Goal: Task Accomplishment & Management: Complete application form

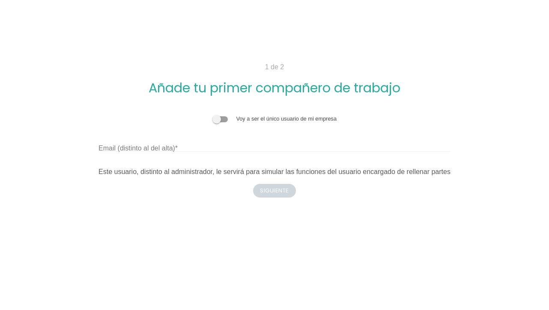
click at [149, 146] on label "Email (distinto al del alta)" at bounding box center [137, 148] width 79 height 10
click at [149, 146] on input "Email (distinto al del alta)" at bounding box center [274, 145] width 352 height 14
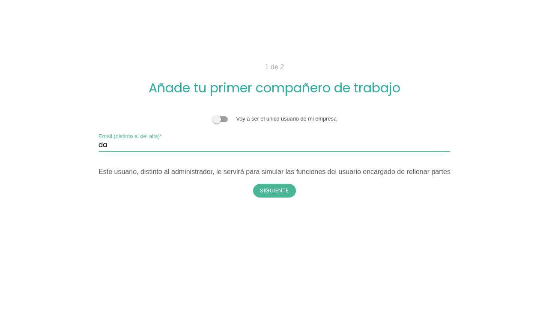
type input "d"
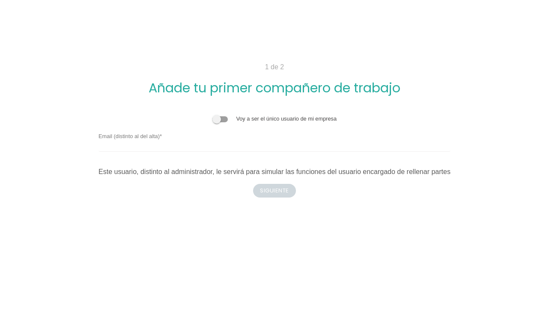
click at [215, 119] on span at bounding box center [219, 119] width 15 height 6
click at [212, 115] on input "checkbox" at bounding box center [212, 115] width 0 height 0
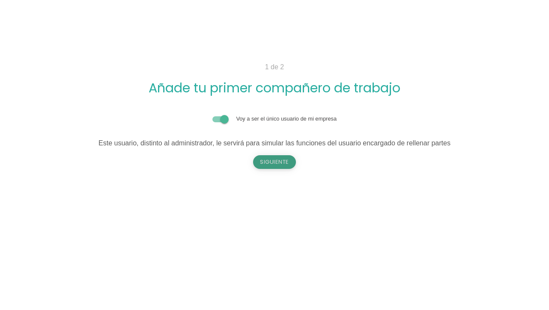
click at [263, 164] on button "Siguiente" at bounding box center [274, 162] width 43 height 14
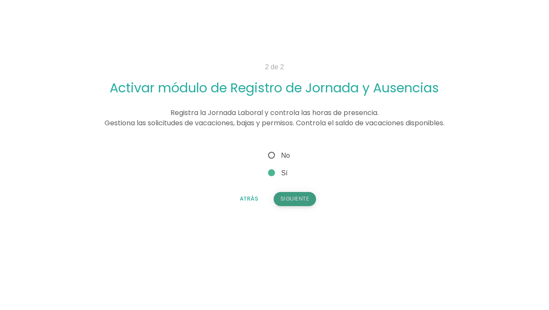
click at [296, 197] on button "Siguiente" at bounding box center [295, 199] width 43 height 14
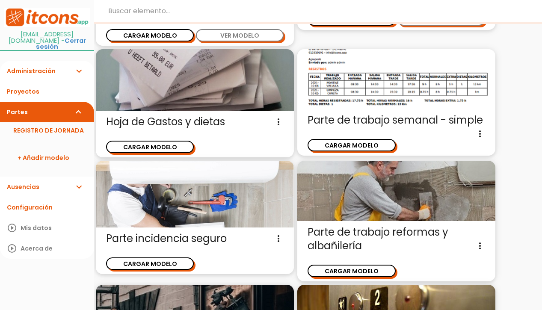
scroll to position [439, 0]
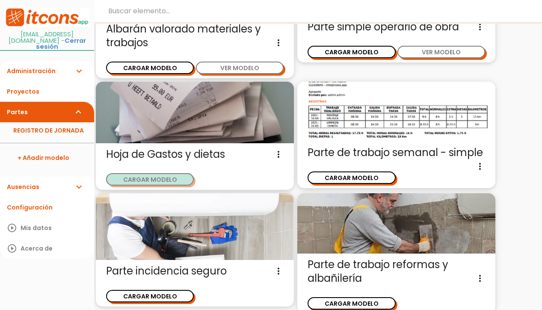
click at [177, 177] on button "CARGAR MODELO" at bounding box center [150, 179] width 88 height 12
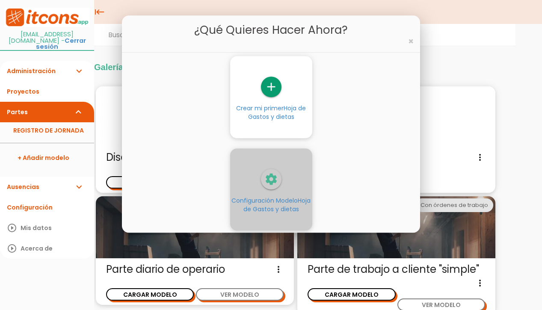
click at [265, 207] on span "Hoja de Gastos y dietas" at bounding box center [278, 205] width 68 height 17
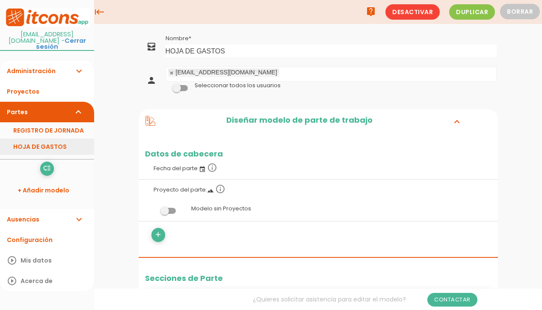
click at [58, 139] on link "HOJA DE GASTOS" at bounding box center [47, 147] width 94 height 16
